Goal: Find specific page/section

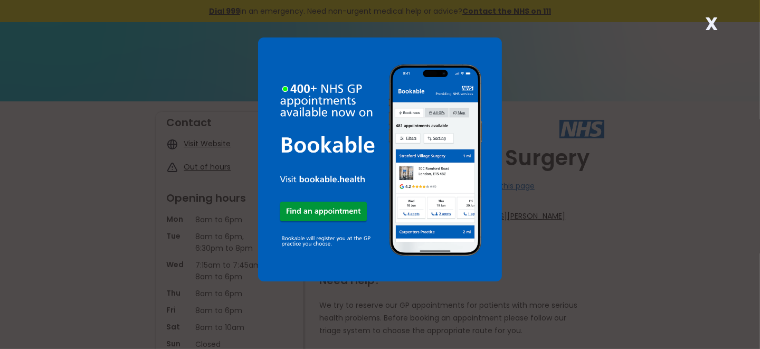
click at [597, 72] on div "X" at bounding box center [380, 174] width 760 height 349
click at [328, 266] on img at bounding box center [380, 159] width 244 height 244
click at [712, 22] on strong "X" at bounding box center [711, 23] width 13 height 25
